Goal: Task Accomplishment & Management: Manage account settings

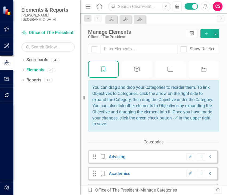
click at [143, 72] on div "Objective" at bounding box center [136, 69] width 31 height 17
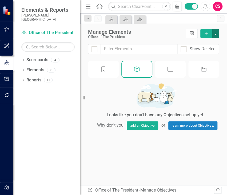
click at [217, 32] on button "button" at bounding box center [215, 33] width 7 height 9
click at [201, 50] on link "Add Multiple Add Multiple" at bounding box center [197, 53] width 42 height 10
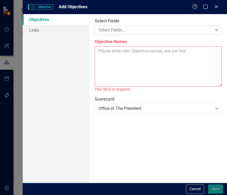
click at [118, 28] on div at bounding box center [154, 30] width 116 height 7
click at [134, 59] on textarea "Objective Names" at bounding box center [157, 66] width 127 height 40
paste textarea "Coordinate and operationalize the institutional effort to reduce first-week non…"
type textarea "Coordinate and operationalize the institutional effort to reduce first-week non…"
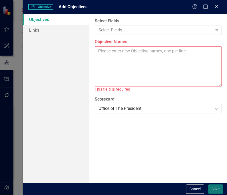
click at [108, 50] on textarea "Objective Names" at bounding box center [157, 66] width 127 height 40
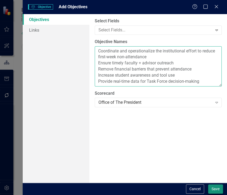
type textarea "Coordinate and operationalize the institutional effort to reduce first-week non…"
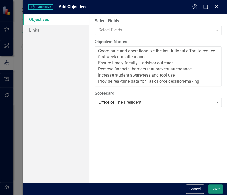
click at [212, 186] on button "Save" at bounding box center [215, 188] width 15 height 9
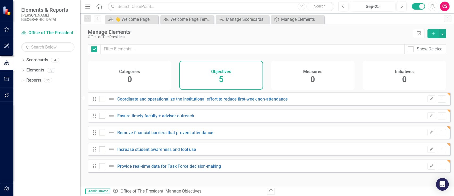
checkbox input "false"
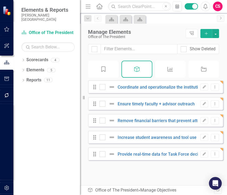
click at [175, 74] on div "Measure" at bounding box center [170, 69] width 31 height 17
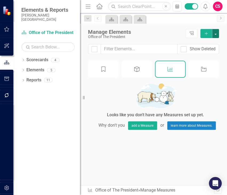
click at [217, 32] on button "button" at bounding box center [215, 33] width 7 height 9
click at [200, 52] on link "Add Multiple Add Multiple" at bounding box center [197, 53] width 42 height 10
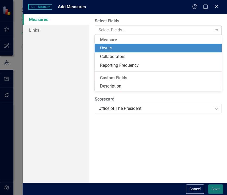
click at [134, 30] on div at bounding box center [154, 30] width 116 height 7
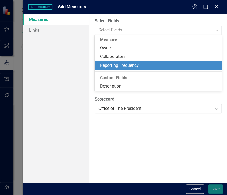
click at [75, 67] on div "Measures Links" at bounding box center [56, 98] width 67 height 169
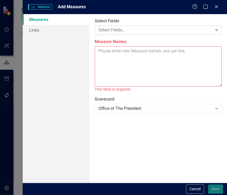
click at [105, 31] on div at bounding box center [154, 30] width 116 height 7
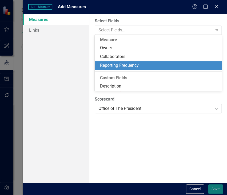
click at [65, 70] on div "Measures Links" at bounding box center [56, 98] width 67 height 169
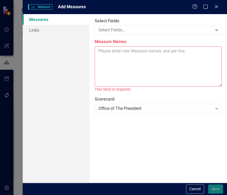
click at [106, 54] on textarea "Measure Names" at bounding box center [157, 66] width 127 height 40
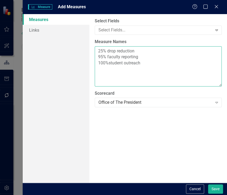
click at [107, 61] on textarea "25% drop reduction 95% faculty reporting 100%student outreach" at bounding box center [157, 66] width 127 height 40
click at [100, 69] on textarea "25% drop reduction 95% faculty reporting 100% student outreach" at bounding box center [157, 66] width 127 height 40
type textarea "25% drop reduction 95% faculty reporting 100% student outreach 90% financial is…"
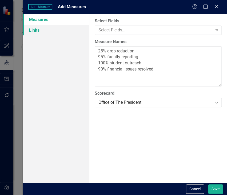
click at [54, 29] on link "Links" at bounding box center [56, 30] width 67 height 11
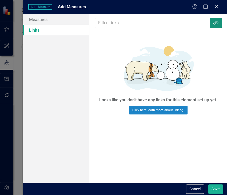
click at [216, 25] on button "Link Tag" at bounding box center [215, 23] width 12 height 10
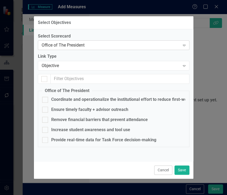
checkbox input "false"
click at [70, 102] on div "Coordinate and operationalize the institutional effort to reduce first-week non…" at bounding box center [137, 100] width 172 height 6
click at [46, 100] on input "Coordinate and operationalize the institutional effort to reduce first-week non…" at bounding box center [43, 98] width 3 height 3
checkbox input "true"
click at [183, 169] on button "Save" at bounding box center [181, 170] width 15 height 9
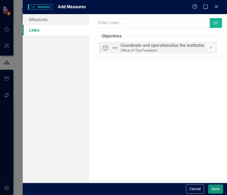
click at [215, 188] on button "Save" at bounding box center [215, 188] width 15 height 9
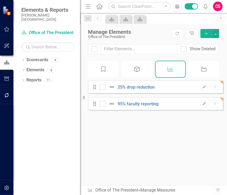
click at [206, 33] on icon "button" at bounding box center [205, 33] width 3 height 3
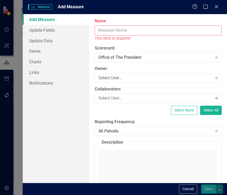
click at [117, 32] on input "Name" at bounding box center [157, 31] width 127 height 10
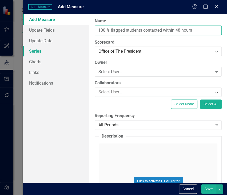
type input "100 % flagged students contacted within 48 hours"
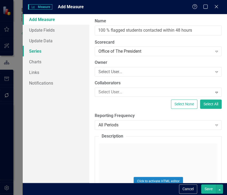
click at [43, 48] on link "Series" at bounding box center [56, 51] width 67 height 11
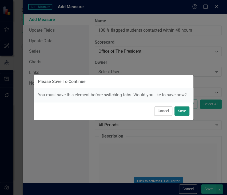
click at [178, 111] on button "Save" at bounding box center [181, 110] width 15 height 9
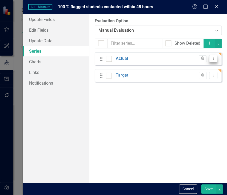
click at [212, 58] on icon "Dropdown Menu" at bounding box center [213, 58] width 5 height 3
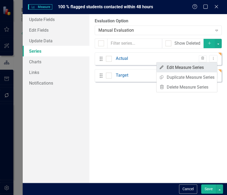
click at [198, 68] on link "Edit Edit Measure Series" at bounding box center [186, 68] width 60 height 10
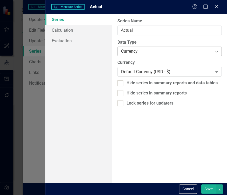
click at [160, 50] on div "Currency" at bounding box center [166, 51] width 91 height 6
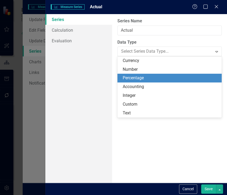
click at [145, 75] on div "Percentage" at bounding box center [170, 78] width 96 height 6
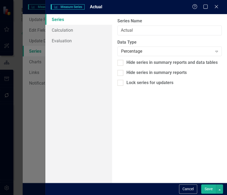
click at [209, 190] on button "Save" at bounding box center [208, 188] width 15 height 9
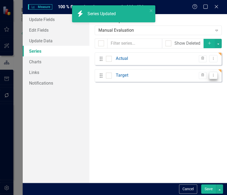
click at [209, 72] on button "Dropdown Menu" at bounding box center [213, 75] width 8 height 7
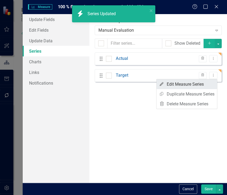
click at [191, 83] on link "Edit Edit Measure Series" at bounding box center [186, 84] width 60 height 10
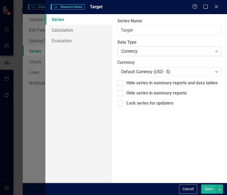
click at [139, 49] on div "Currency" at bounding box center [166, 51] width 91 height 6
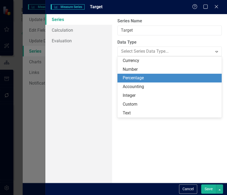
click at [134, 75] on div "Percentage" at bounding box center [170, 78] width 96 height 6
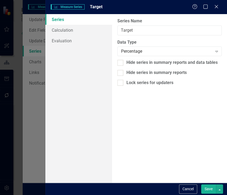
click at [205, 190] on button "Save" at bounding box center [208, 188] width 15 height 9
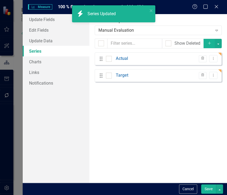
click at [207, 188] on button "Save" at bounding box center [208, 188] width 15 height 9
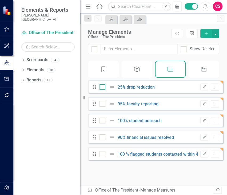
click at [103, 90] on div at bounding box center [102, 87] width 6 height 6
click at [103, 88] on input "checkbox" at bounding box center [100, 85] width 3 height 3
checkbox input "true"
click at [102, 104] on input "checkbox" at bounding box center [100, 102] width 3 height 3
checkbox input "true"
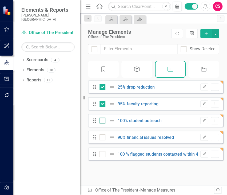
click at [101, 121] on input "checkbox" at bounding box center [100, 119] width 3 height 3
checkbox input "true"
click at [99, 138] on input "checkbox" at bounding box center [100, 135] width 3 height 3
checkbox input "true"
click at [215, 32] on button "button" at bounding box center [215, 33] width 7 height 9
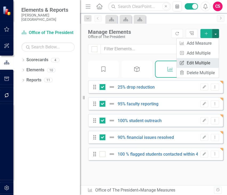
click at [198, 61] on link "Edit Multiple Edit Multiple" at bounding box center [197, 63] width 42 height 10
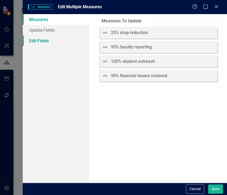
click at [55, 39] on link "Edit Fields" at bounding box center [56, 40] width 67 height 11
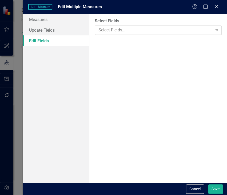
click at [122, 29] on div at bounding box center [154, 30] width 116 height 7
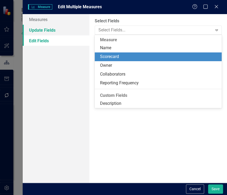
click at [63, 29] on link "Update Fields" at bounding box center [56, 30] width 67 height 11
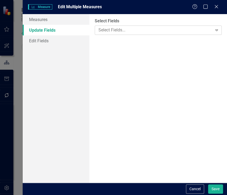
click at [114, 27] on div at bounding box center [154, 30] width 116 height 7
click at [65, 37] on link "Edit Fields" at bounding box center [56, 40] width 67 height 11
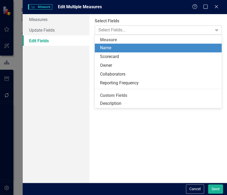
click at [113, 30] on div at bounding box center [154, 30] width 116 height 7
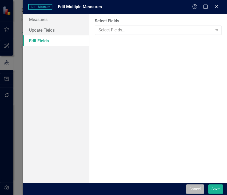
click at [197, 186] on button "Cancel" at bounding box center [195, 188] width 18 height 9
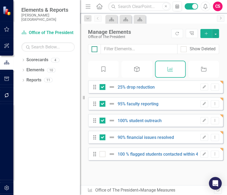
click at [93, 47] on input "checkbox" at bounding box center [92, 47] width 3 height 3
checkbox input "true"
click at [93, 47] on input "checkbox" at bounding box center [92, 47] width 3 height 3
checkbox input "false"
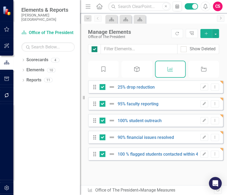
checkbox input "false"
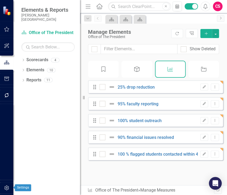
click at [7, 189] on icon "button" at bounding box center [6, 188] width 5 height 5
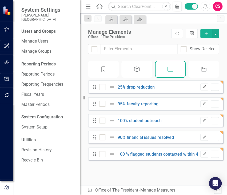
click at [202, 89] on icon "Edit" at bounding box center [204, 86] width 4 height 3
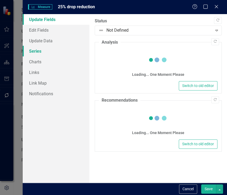
click at [50, 54] on link "Series" at bounding box center [56, 51] width 67 height 11
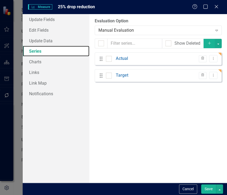
checkbox input "false"
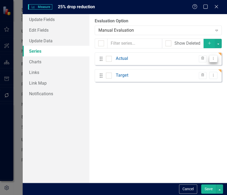
click at [213, 59] on icon "Dropdown Menu" at bounding box center [213, 58] width 5 height 3
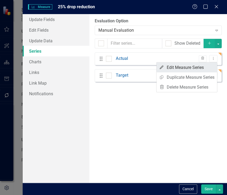
click at [202, 68] on link "Edit Edit Measure Series" at bounding box center [186, 68] width 60 height 10
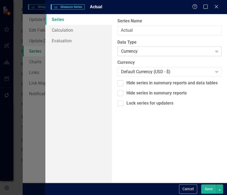
click at [130, 48] on div "Currency" at bounding box center [166, 51] width 91 height 6
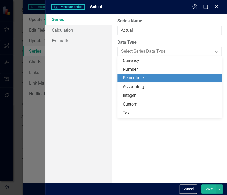
click at [130, 77] on div "Percentage" at bounding box center [170, 78] width 96 height 6
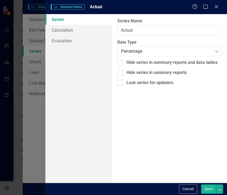
click at [208, 188] on button "Save" at bounding box center [208, 188] width 15 height 9
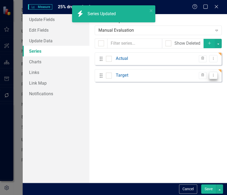
click at [214, 74] on icon "Dropdown Menu" at bounding box center [213, 74] width 5 height 3
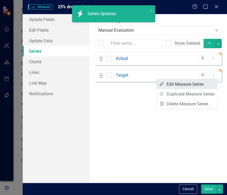
click at [193, 84] on link "Edit Edit Measure Series" at bounding box center [186, 84] width 60 height 10
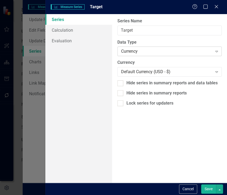
click at [172, 52] on div "Currency" at bounding box center [166, 51] width 91 height 6
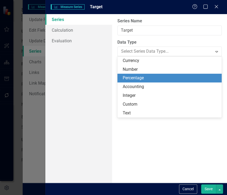
click at [147, 78] on div "Percentage" at bounding box center [170, 78] width 96 height 6
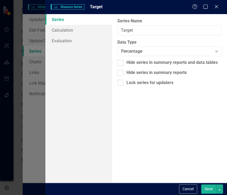
click at [204, 189] on button "Save" at bounding box center [208, 188] width 15 height 9
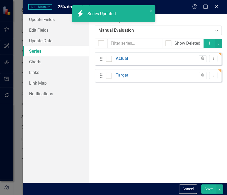
click at [206, 188] on button "Save" at bounding box center [208, 188] width 15 height 9
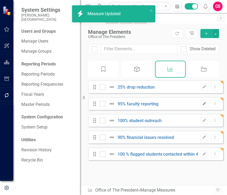
click at [202, 105] on icon "Edit" at bounding box center [204, 103] width 4 height 3
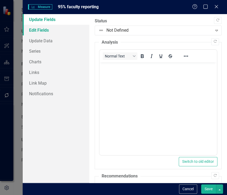
click at [44, 29] on link "Edit Fields" at bounding box center [56, 30] width 67 height 11
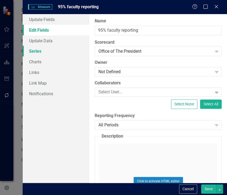
click at [45, 52] on link "Series" at bounding box center [56, 51] width 67 height 11
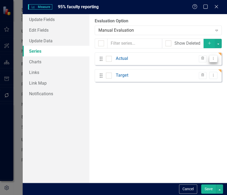
click at [215, 62] on button "Dropdown Menu" at bounding box center [213, 58] width 8 height 7
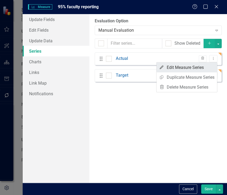
click at [196, 67] on link "Edit Edit Measure Series" at bounding box center [186, 68] width 60 height 10
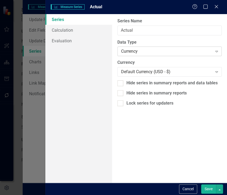
click at [151, 49] on div "Currency" at bounding box center [166, 51] width 91 height 6
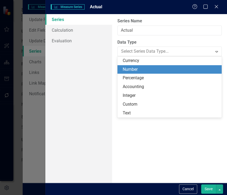
click at [138, 76] on div "Percentage" at bounding box center [170, 78] width 96 height 6
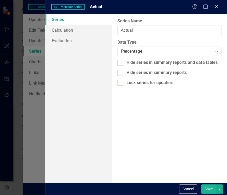
click at [204, 187] on button "Save" at bounding box center [208, 188] width 15 height 9
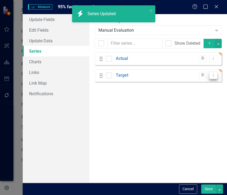
click at [211, 73] on button "Dropdown Menu" at bounding box center [213, 75] width 8 height 7
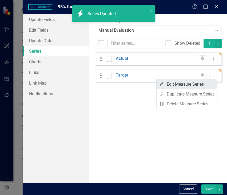
click at [176, 82] on link "Edit Edit Measure Series" at bounding box center [186, 84] width 60 height 10
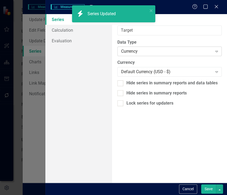
click at [143, 48] on div "Currency Expand" at bounding box center [169, 52] width 104 height 10
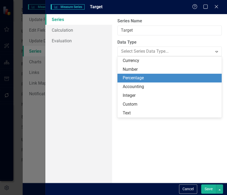
click at [138, 77] on div "Percentage" at bounding box center [170, 78] width 96 height 6
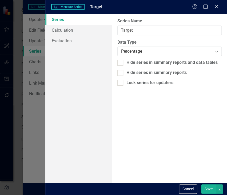
click at [207, 190] on button "Save" at bounding box center [208, 188] width 15 height 9
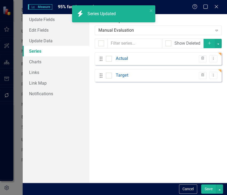
click at [208, 188] on button "Save" at bounding box center [208, 188] width 15 height 9
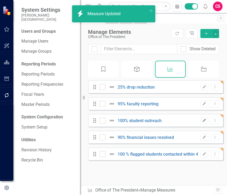
click at [202, 122] on icon "Edit" at bounding box center [204, 120] width 4 height 3
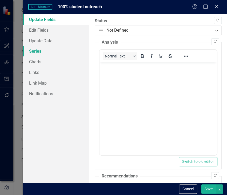
click at [50, 51] on link "Series" at bounding box center [56, 51] width 67 height 11
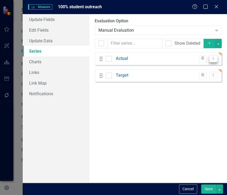
click at [212, 58] on icon "Dropdown Menu" at bounding box center [213, 58] width 5 height 3
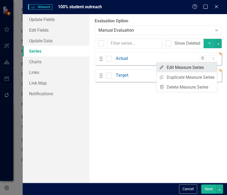
click at [193, 67] on link "Edit Edit Measure Series" at bounding box center [186, 68] width 60 height 10
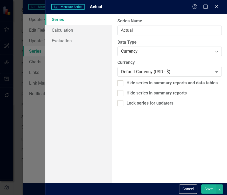
click at [138, 45] on div "Data Type Currency Expand" at bounding box center [169, 47] width 104 height 17
click at [138, 48] on div "Currency Expand" at bounding box center [169, 52] width 104 height 10
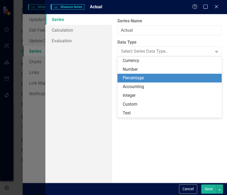
click at [141, 78] on div "Percentage" at bounding box center [170, 78] width 96 height 6
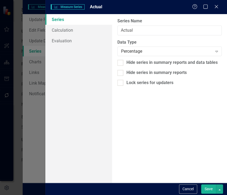
click at [206, 187] on button "Save" at bounding box center [208, 188] width 15 height 9
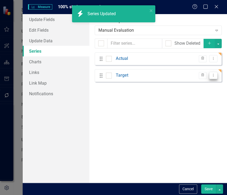
click at [212, 73] on icon "Dropdown Menu" at bounding box center [213, 74] width 5 height 3
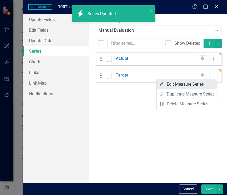
click at [196, 83] on link "Edit Edit Measure Series" at bounding box center [186, 84] width 60 height 10
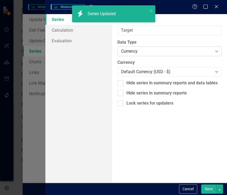
click at [157, 53] on div "Currency" at bounding box center [166, 51] width 91 height 6
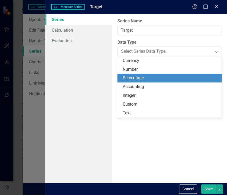
click at [147, 75] on div "Percentage" at bounding box center [170, 78] width 96 height 6
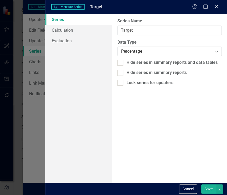
click at [203, 187] on button "Save" at bounding box center [208, 188] width 15 height 9
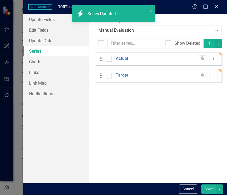
click at [210, 187] on button "Save" at bounding box center [208, 188] width 15 height 9
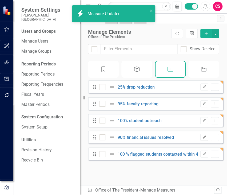
click at [202, 139] on icon "Edit" at bounding box center [204, 137] width 4 height 3
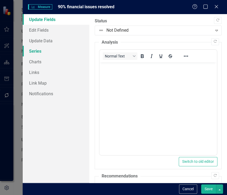
click at [57, 53] on link "Series" at bounding box center [56, 51] width 67 height 11
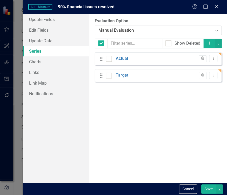
checkbox input "false"
click at [214, 57] on icon "Dropdown Menu" at bounding box center [213, 58] width 5 height 3
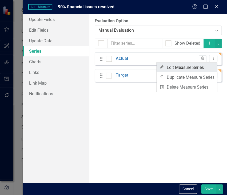
click at [187, 67] on link "Edit Edit Measure Series" at bounding box center [186, 68] width 60 height 10
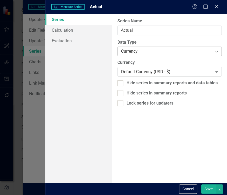
click at [164, 51] on div "Currency" at bounding box center [166, 51] width 91 height 6
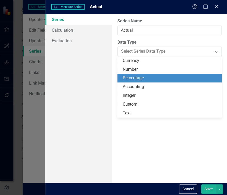
click at [153, 75] on div "Percentage" at bounding box center [169, 78] width 104 height 9
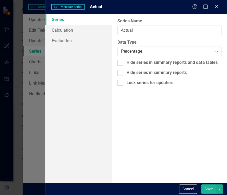
click at [209, 190] on button "Save" at bounding box center [208, 188] width 15 height 9
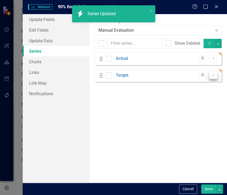
click at [215, 75] on button "Dropdown Menu" at bounding box center [213, 75] width 8 height 7
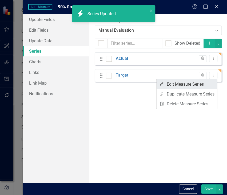
click at [203, 82] on link "Edit Edit Measure Series" at bounding box center [186, 84] width 60 height 10
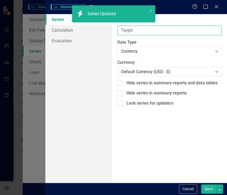
click at [164, 32] on input "Target" at bounding box center [169, 31] width 104 height 10
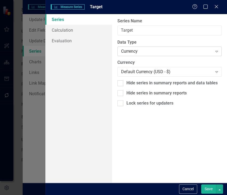
click at [139, 48] on div "Currency" at bounding box center [166, 51] width 91 height 6
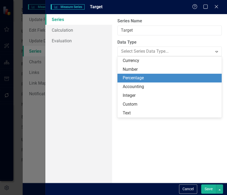
click at [142, 79] on div "Percentage" at bounding box center [170, 78] width 96 height 6
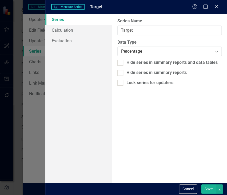
click at [208, 190] on button "Save" at bounding box center [208, 188] width 15 height 9
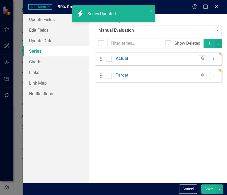
click at [207, 189] on button "Save" at bounding box center [208, 188] width 15 height 9
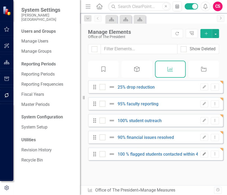
click at [200, 155] on button "Edit" at bounding box center [204, 154] width 8 height 7
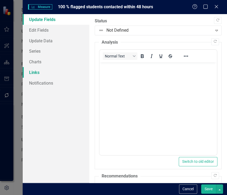
click at [35, 71] on link "Links" at bounding box center [56, 72] width 67 height 11
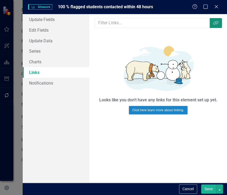
click at [216, 26] on button "Link Tag" at bounding box center [215, 23] width 12 height 10
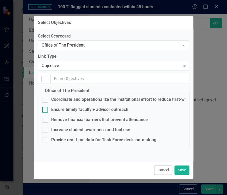
click at [60, 107] on div "Ensure timely faculty + advisor outreach" at bounding box center [89, 110] width 77 height 6
click at [46, 107] on input "Ensure timely faculty + advisor outreach" at bounding box center [43, 108] width 3 height 3
checkbox input "true"
click at [180, 168] on button "Save" at bounding box center [181, 170] width 15 height 9
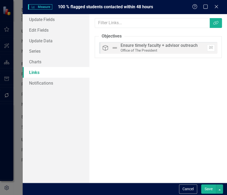
click at [207, 188] on button "Save" at bounding box center [208, 188] width 15 height 9
